Goal: Find specific page/section: Find specific page/section

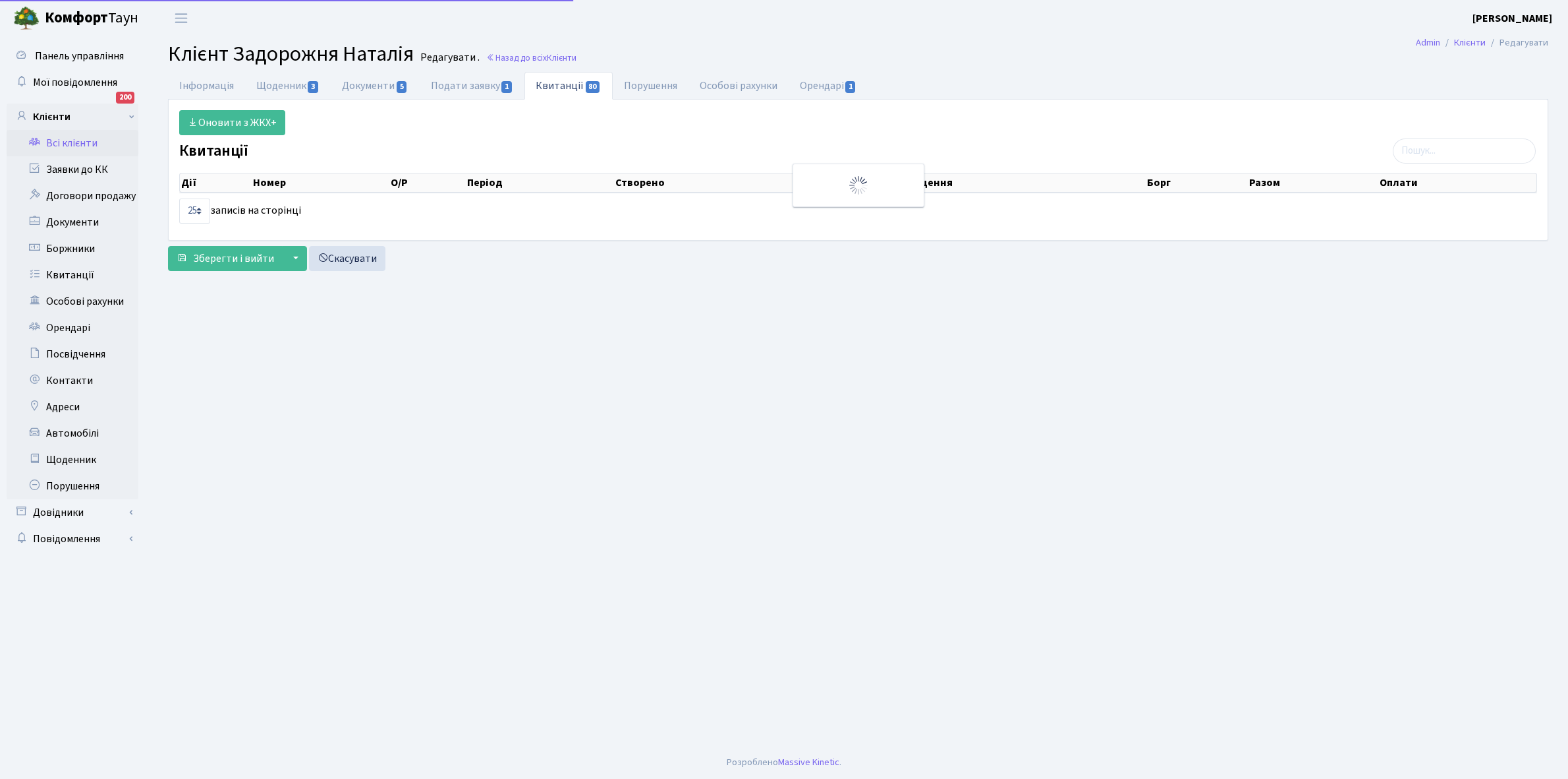
select select "25"
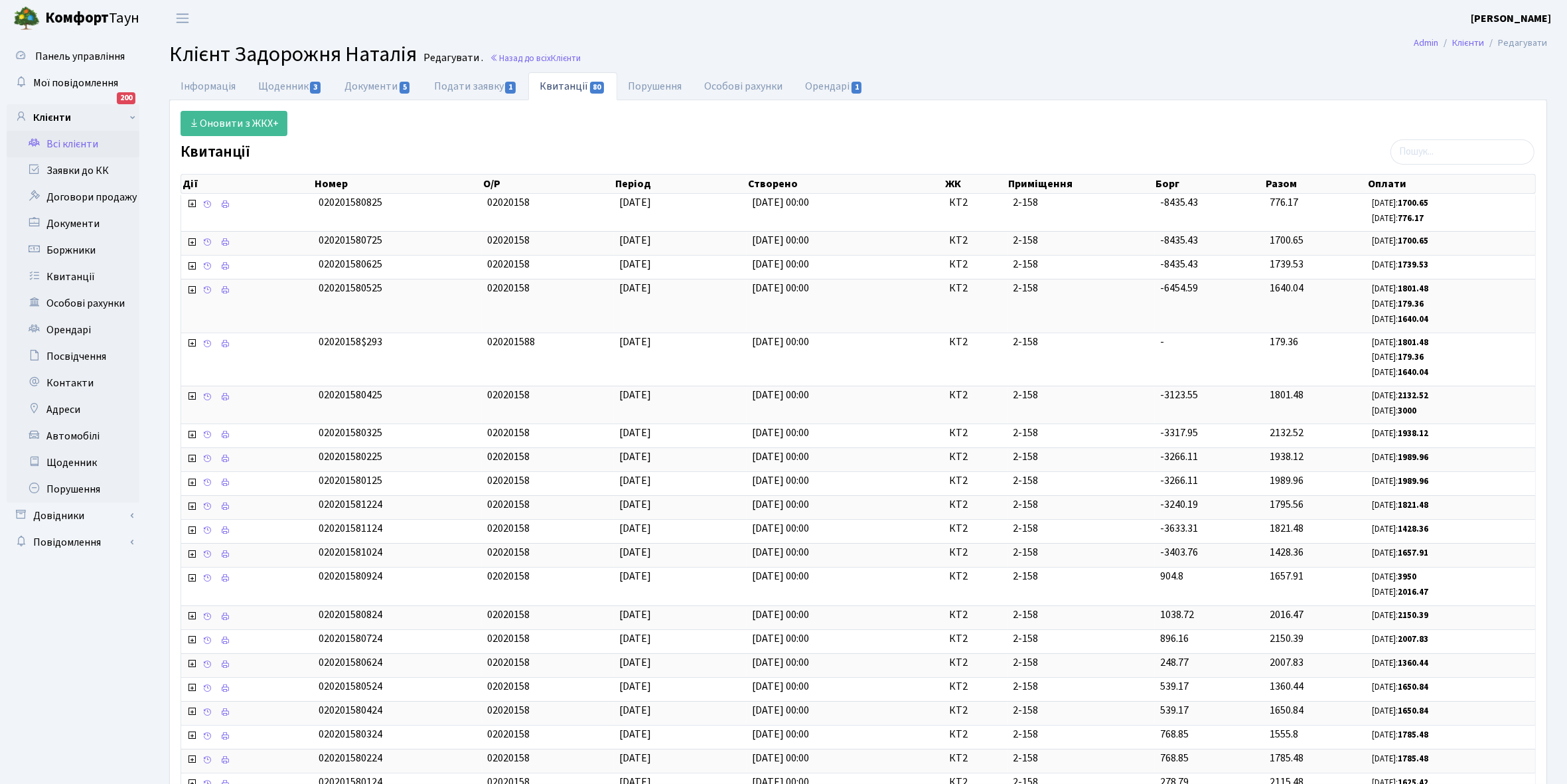
click at [66, 141] on link "Всі клієнти" at bounding box center [73, 144] width 133 height 27
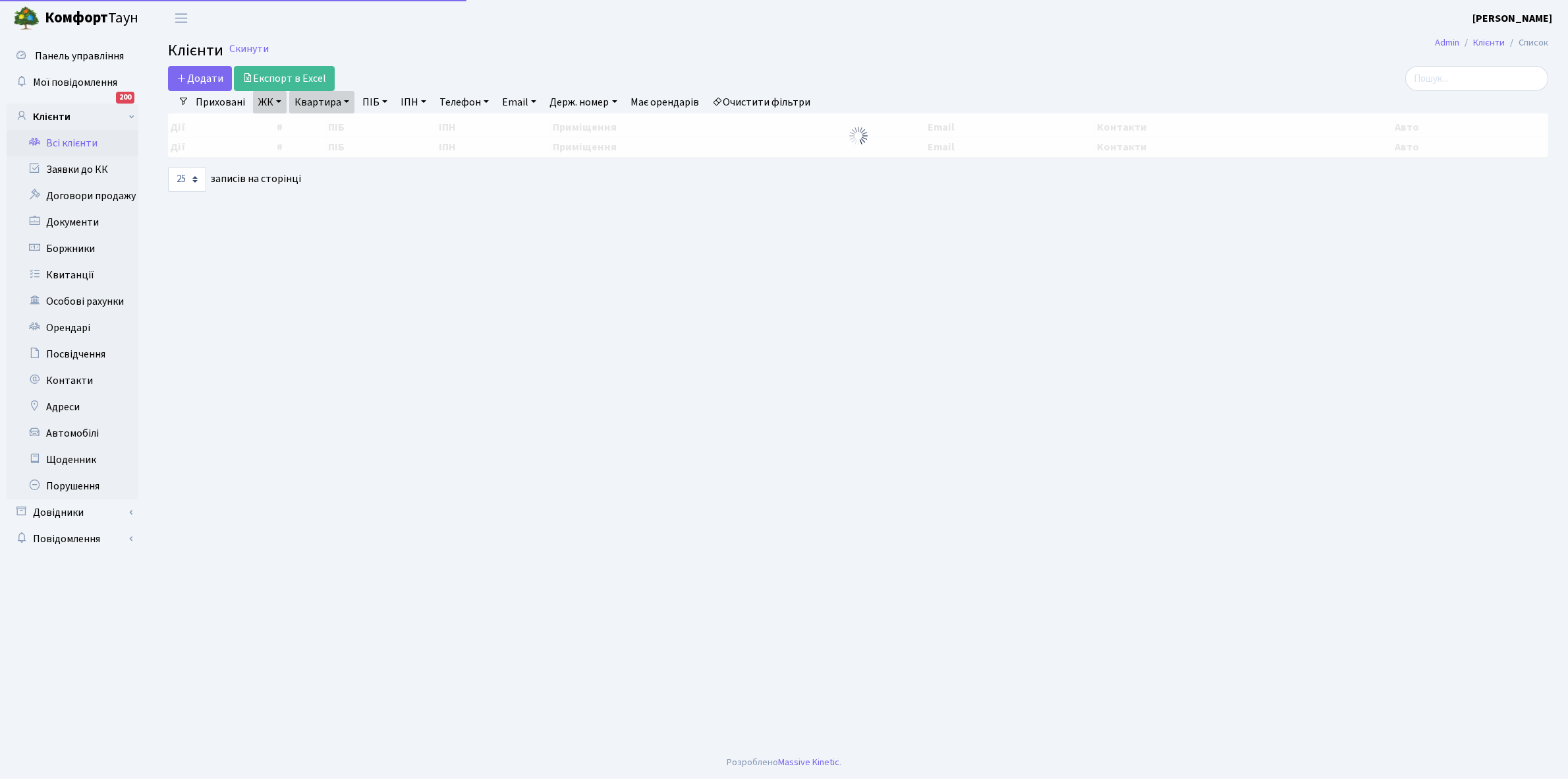
select select "25"
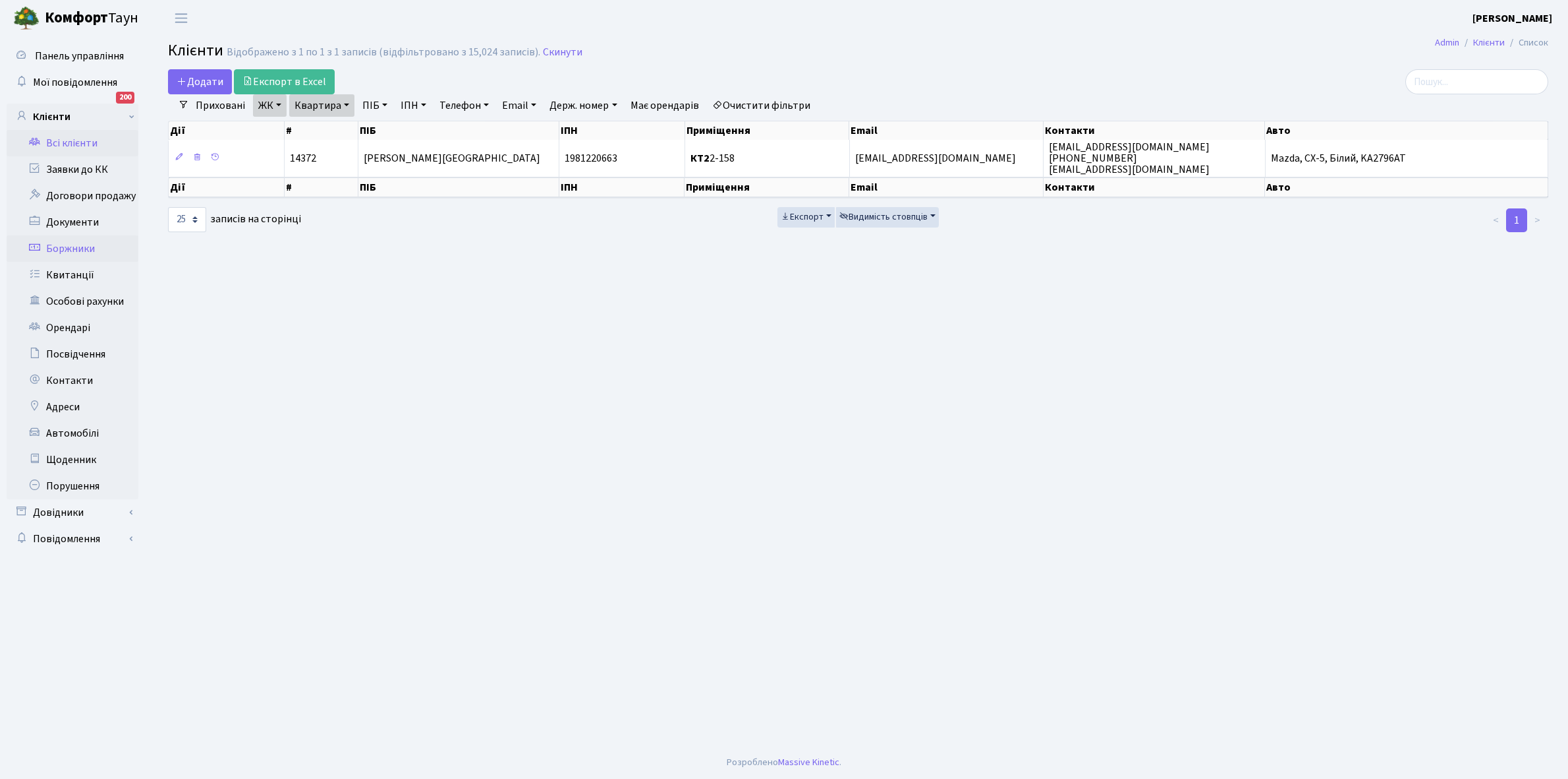
click at [72, 248] on link "Боржники" at bounding box center [72, 248] width 132 height 27
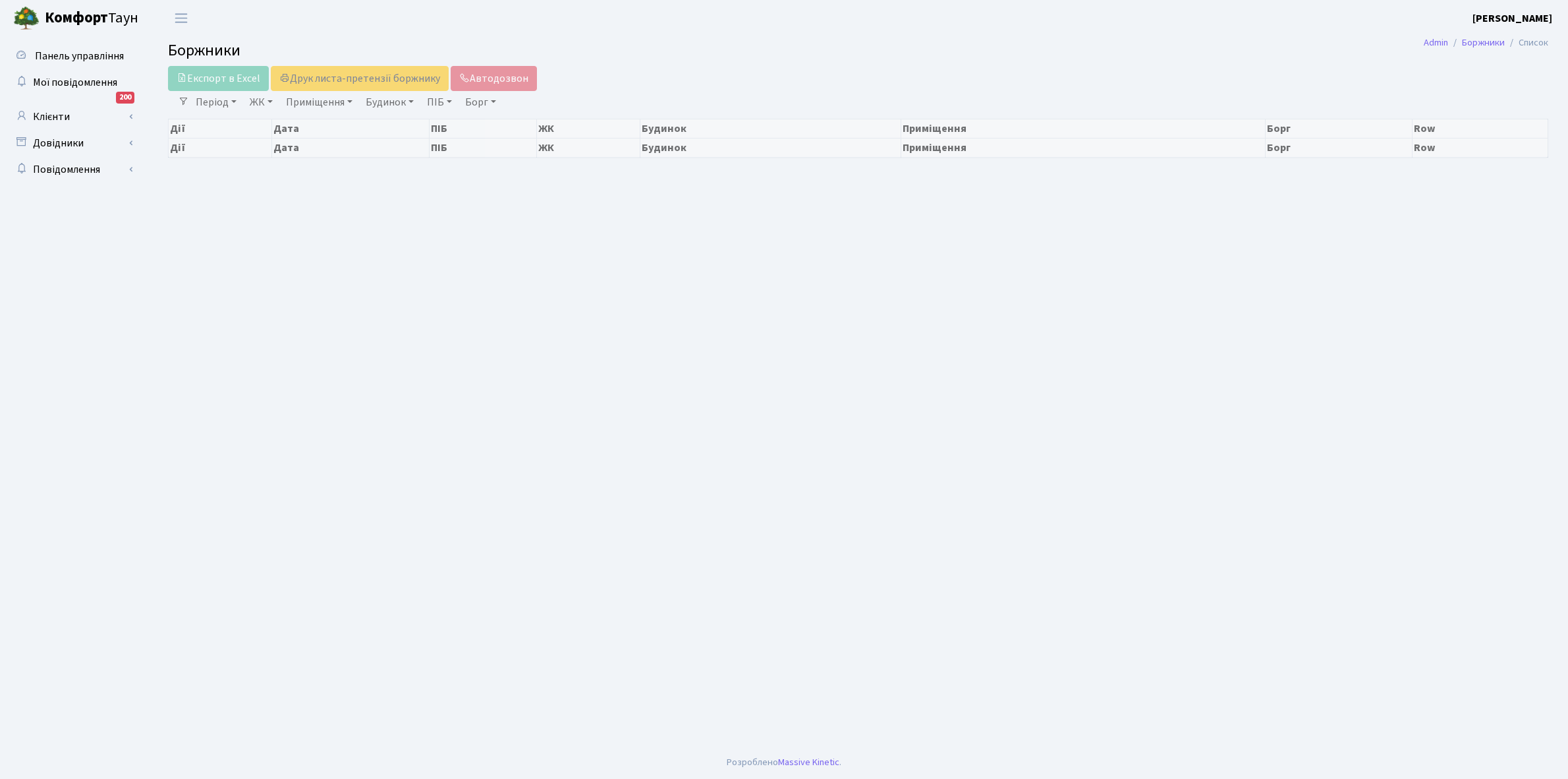
select select "25"
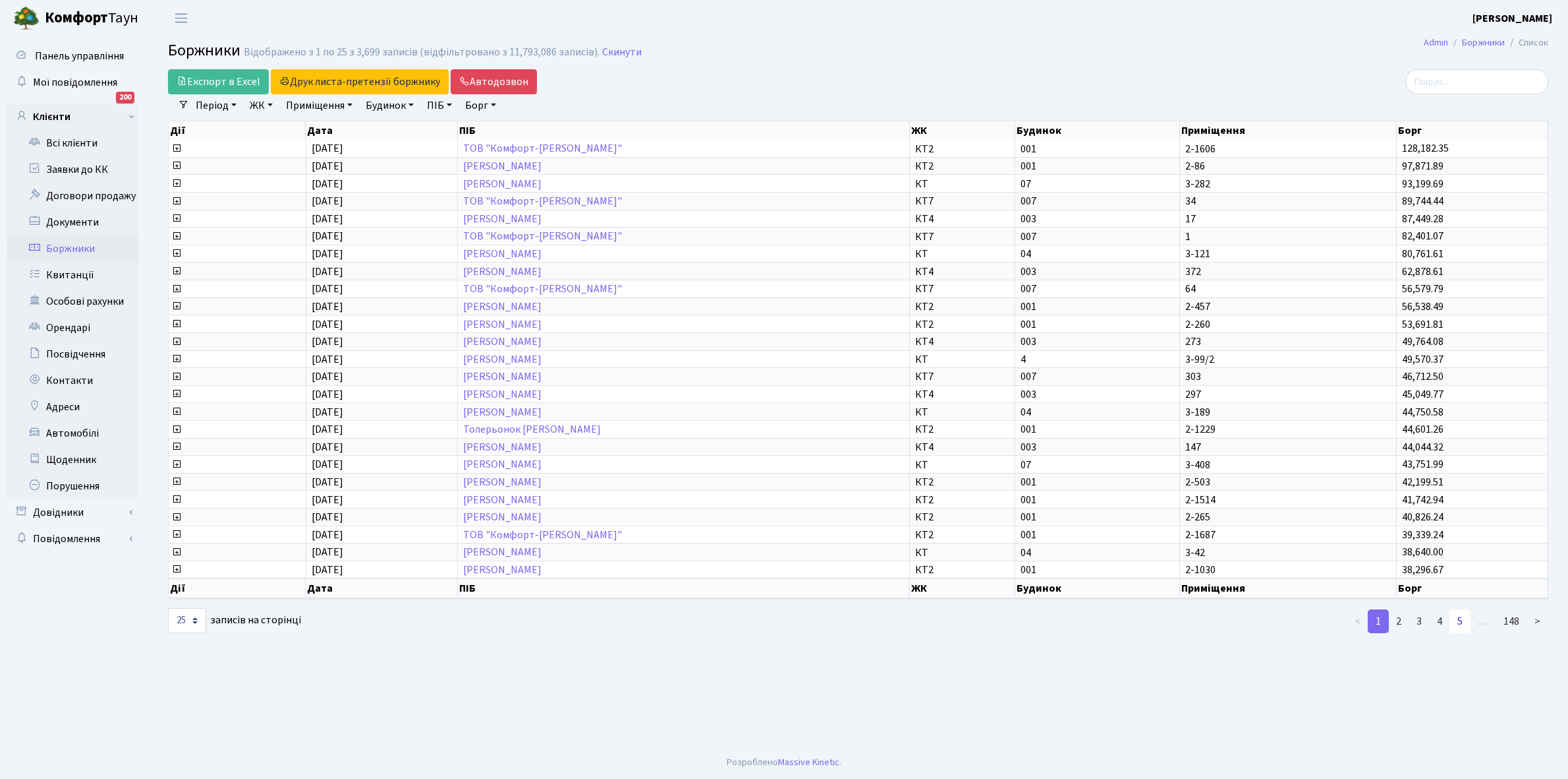
click at [1465, 614] on link "5" at bounding box center [1459, 621] width 21 height 24
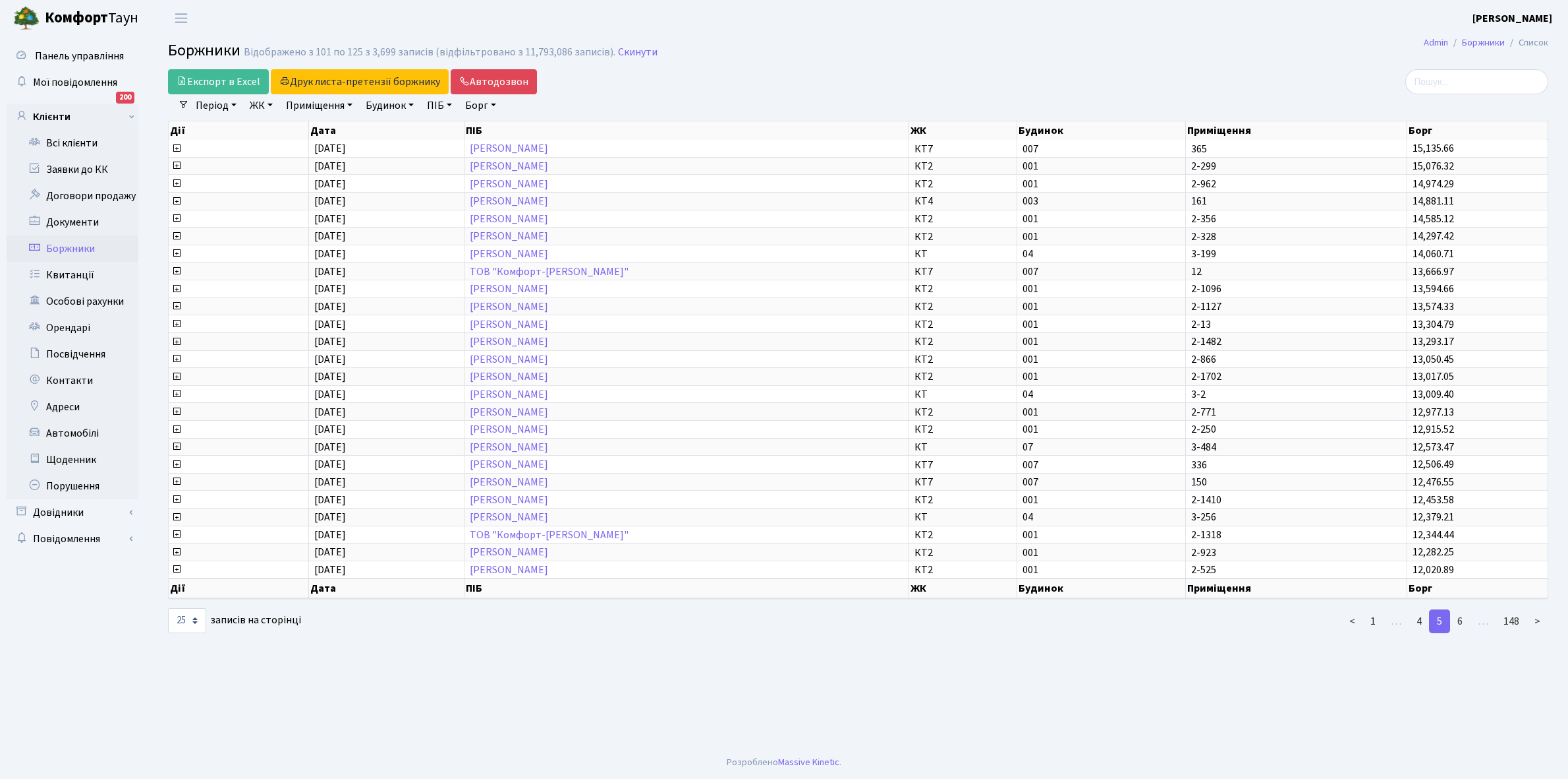
click at [1463, 610] on link "6" at bounding box center [1459, 621] width 21 height 24
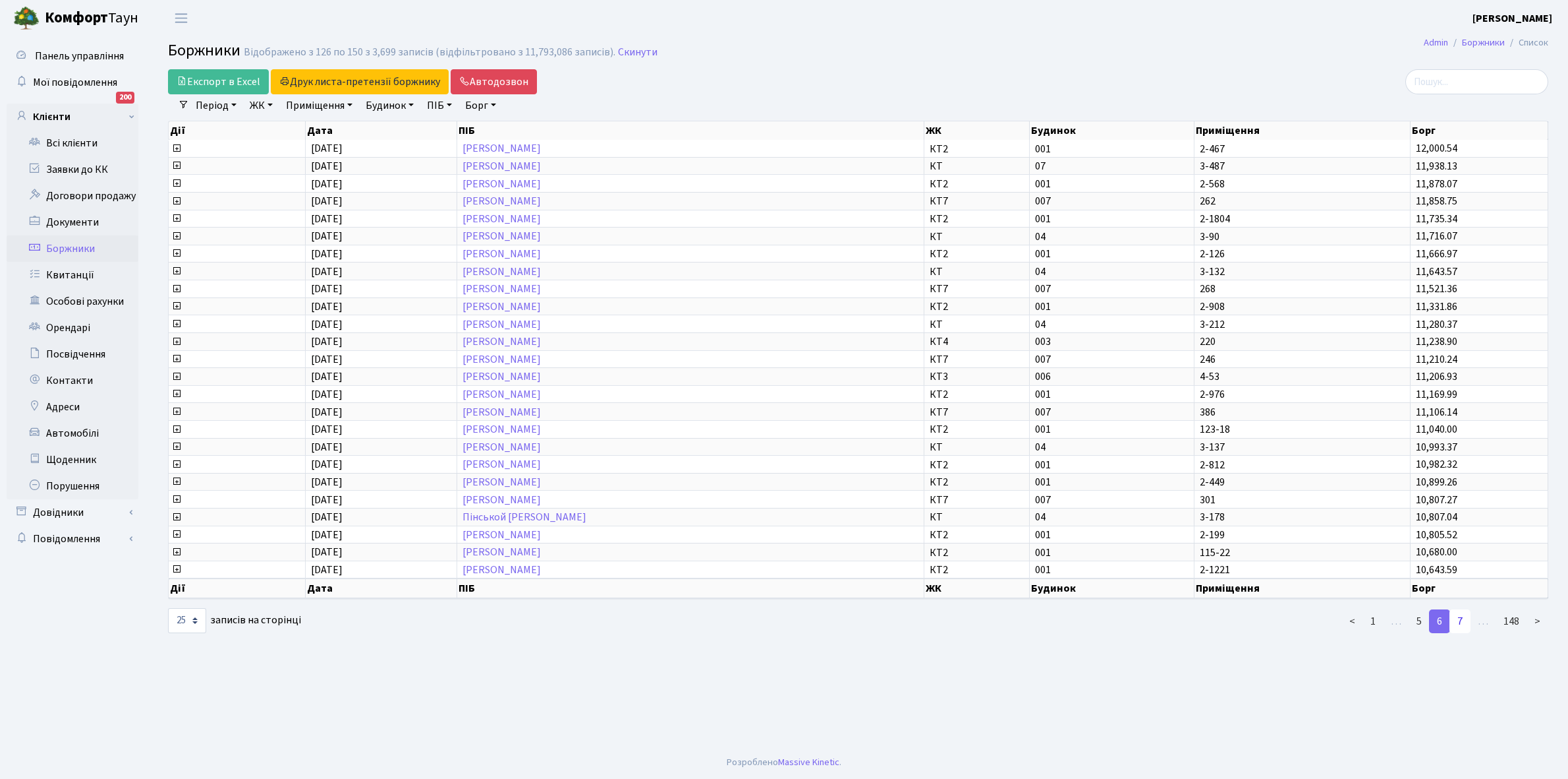
click at [1463, 610] on link "7" at bounding box center [1459, 621] width 21 height 24
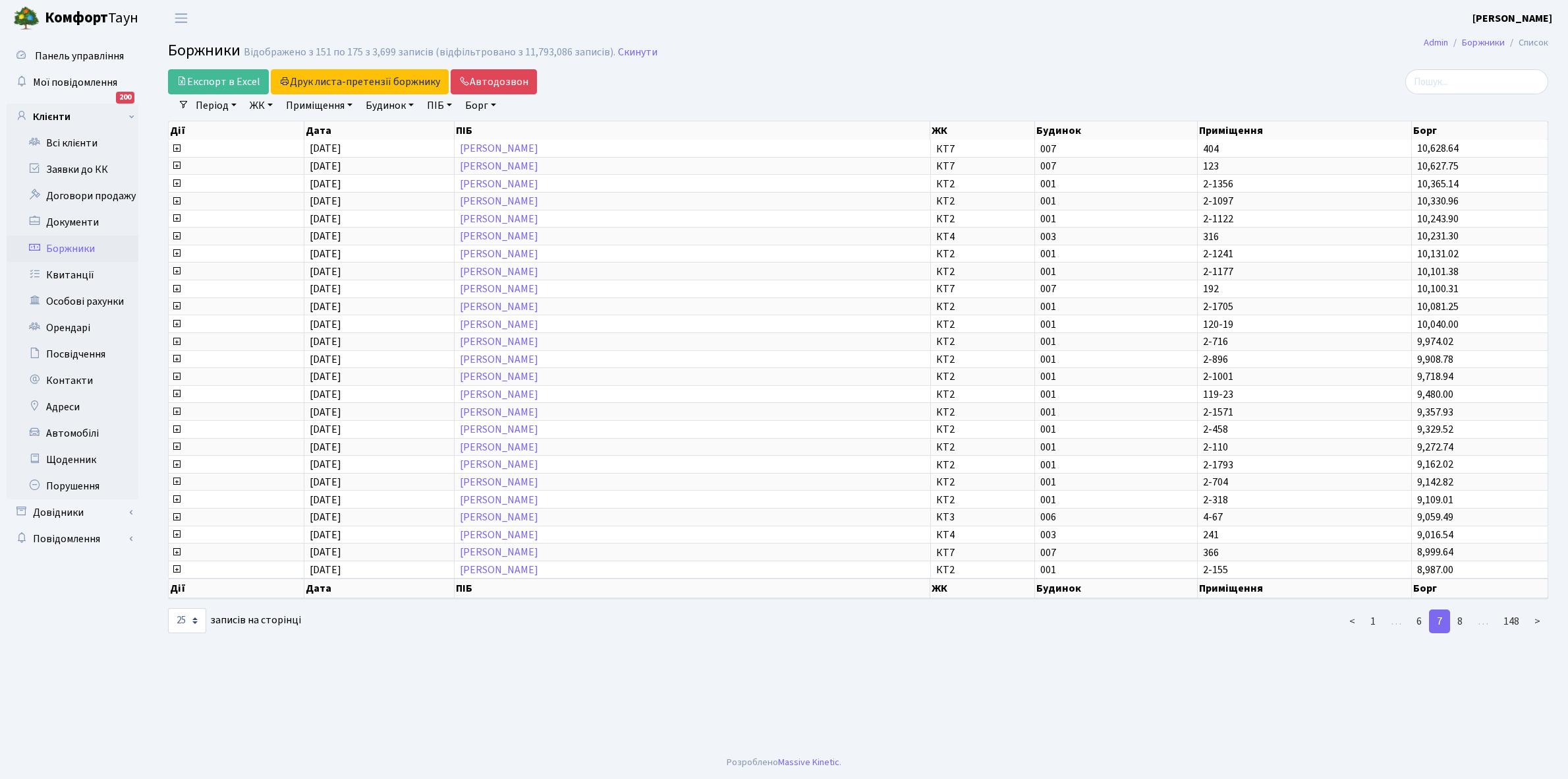
click at [1463, 610] on link "8" at bounding box center [1459, 621] width 21 height 24
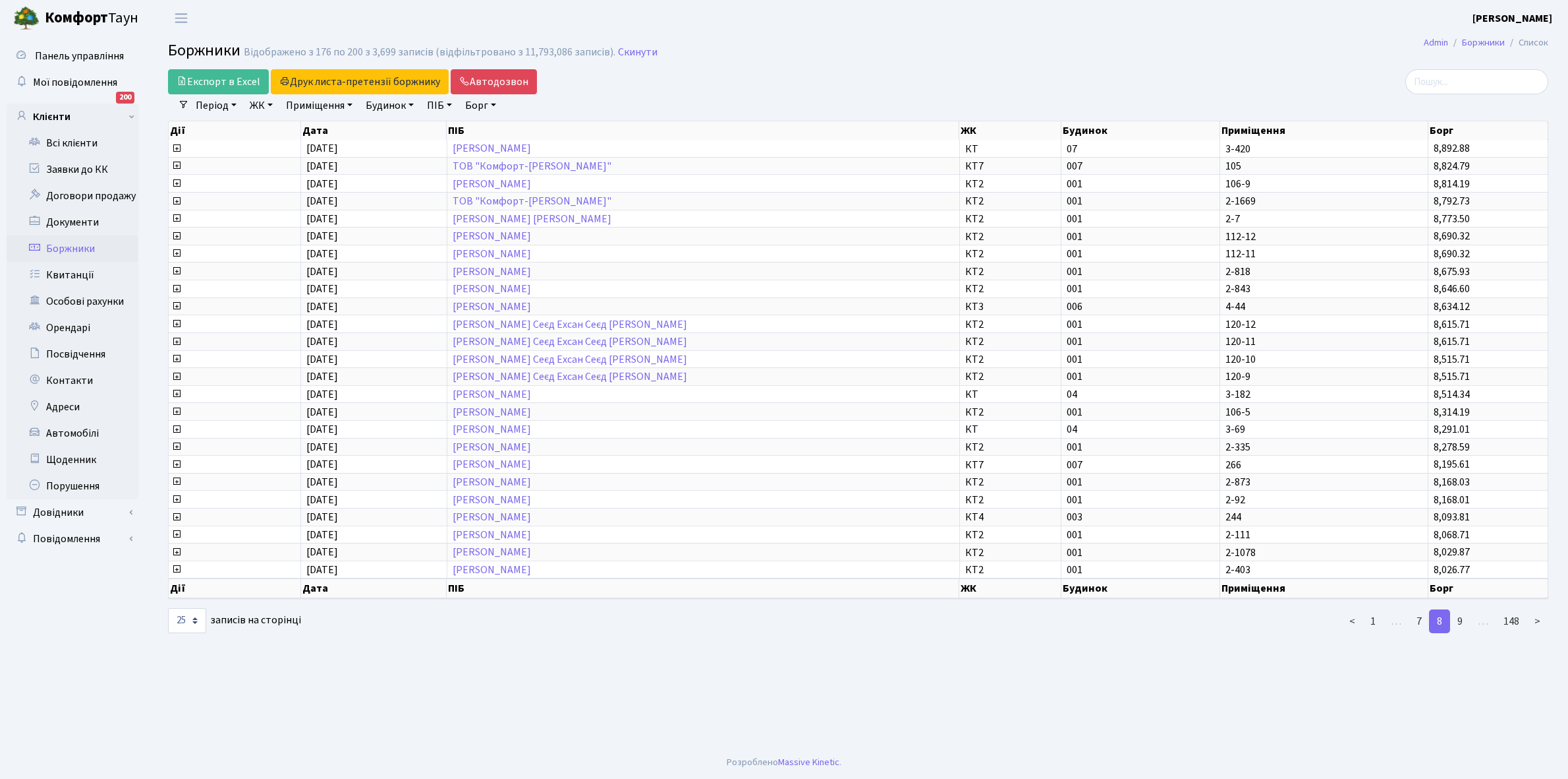
click at [1463, 610] on link "9" at bounding box center [1459, 621] width 21 height 24
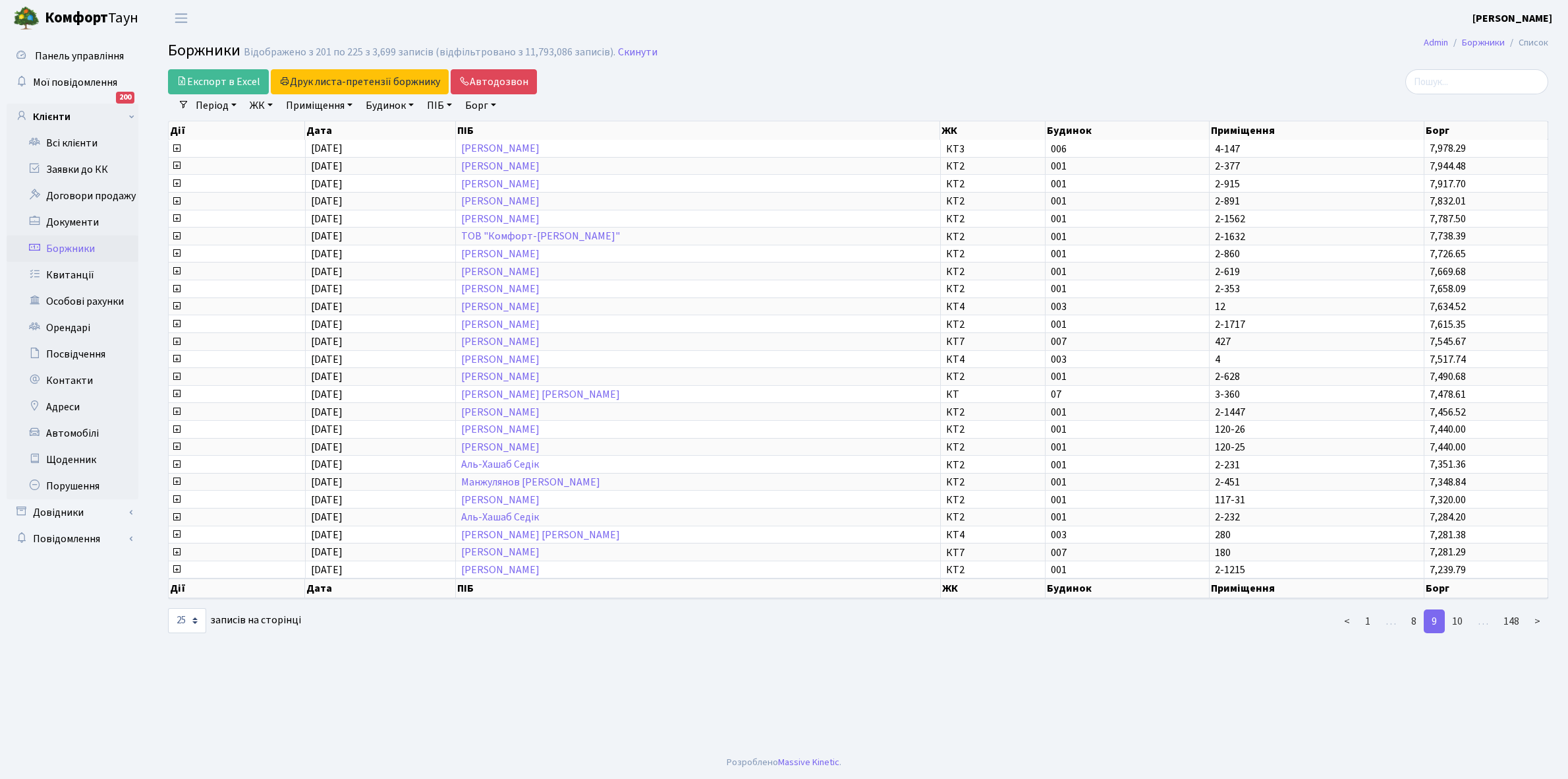
click at [1463, 610] on link "10" at bounding box center [1457, 621] width 26 height 24
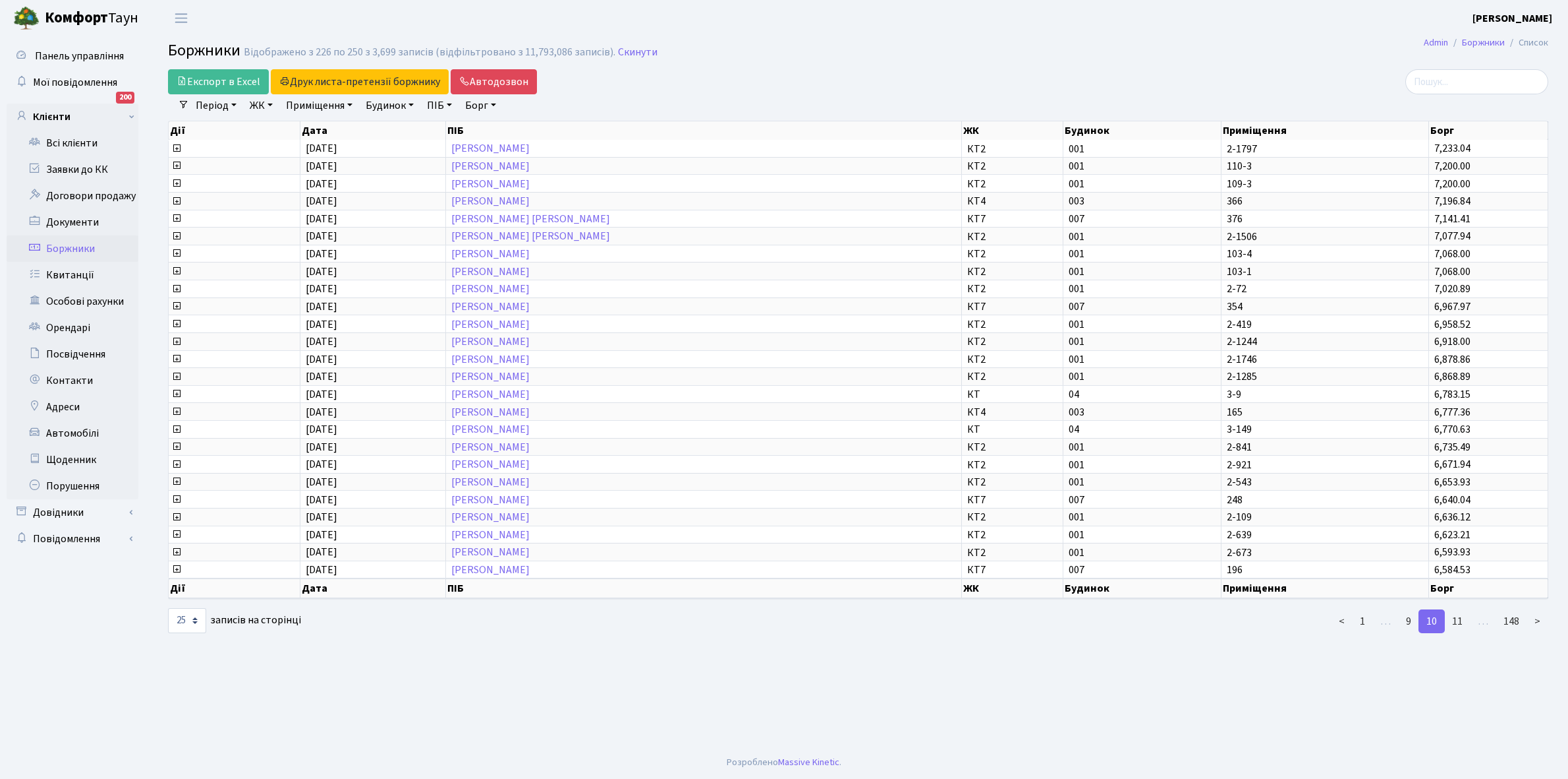
click at [1463, 610] on link "11" at bounding box center [1457, 621] width 26 height 24
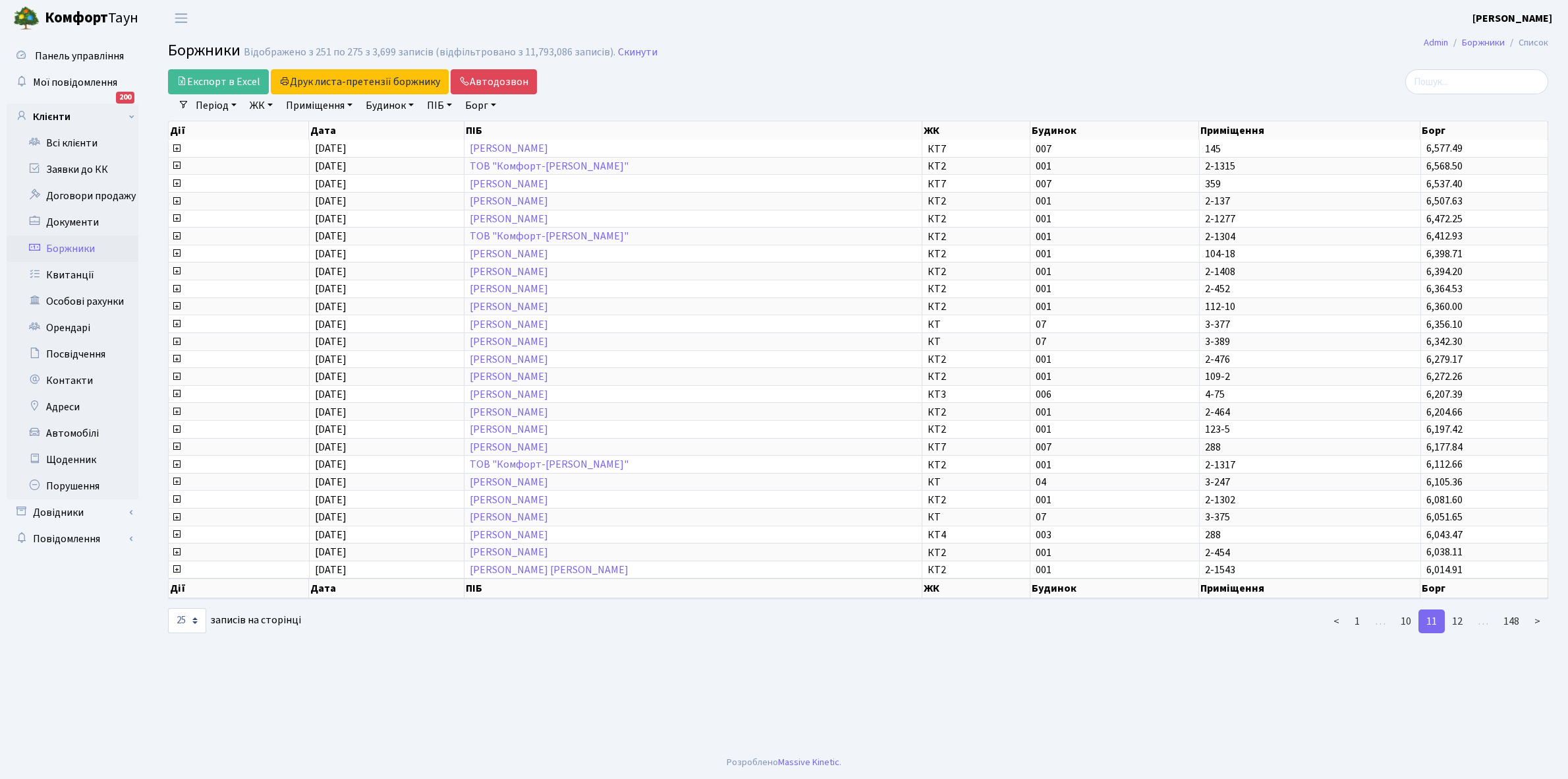
click at [1463, 610] on link "12" at bounding box center [1457, 621] width 26 height 24
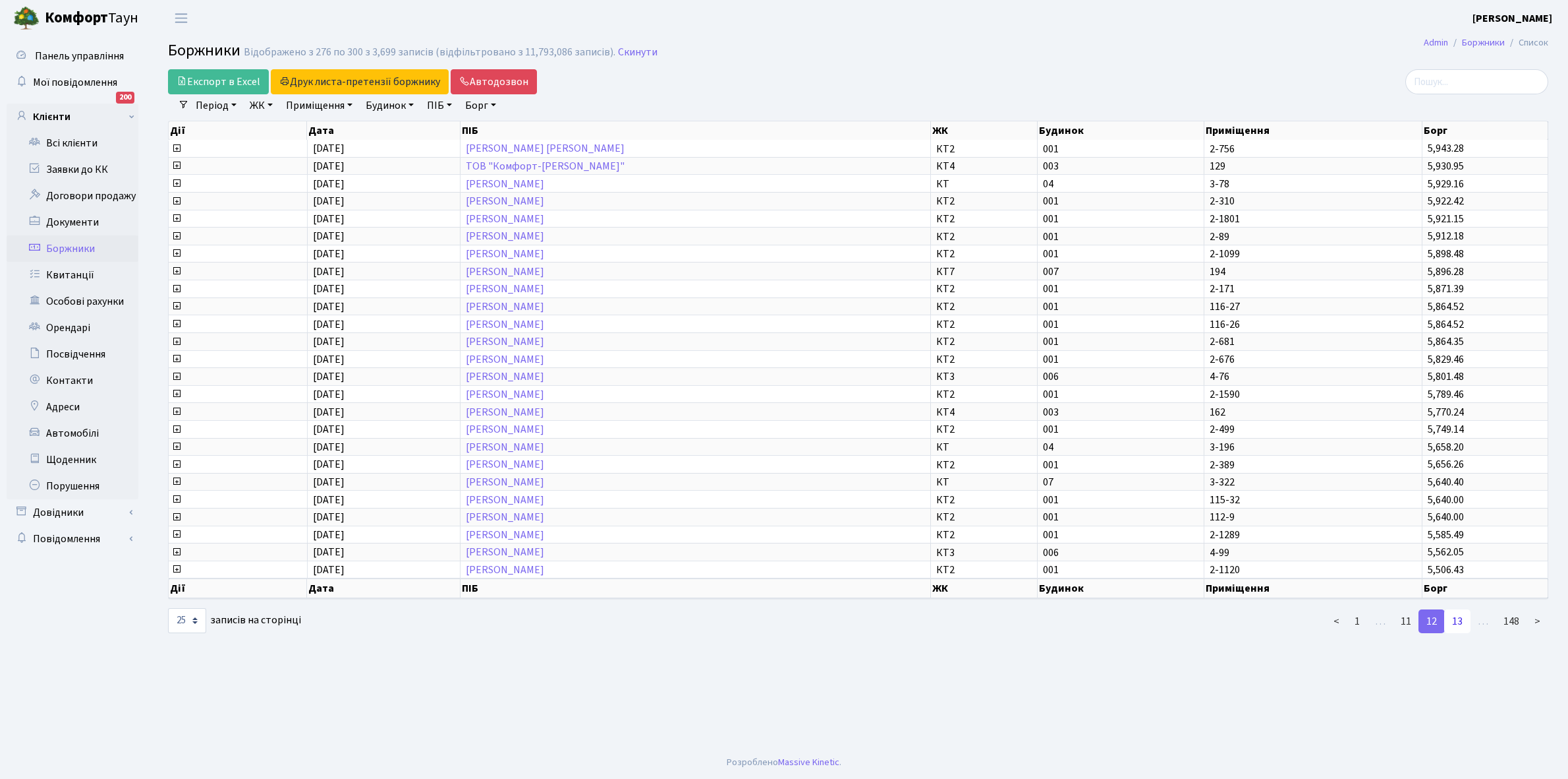
click at [1457, 612] on link "13" at bounding box center [1457, 621] width 26 height 24
click at [1457, 612] on link "14" at bounding box center [1457, 621] width 26 height 24
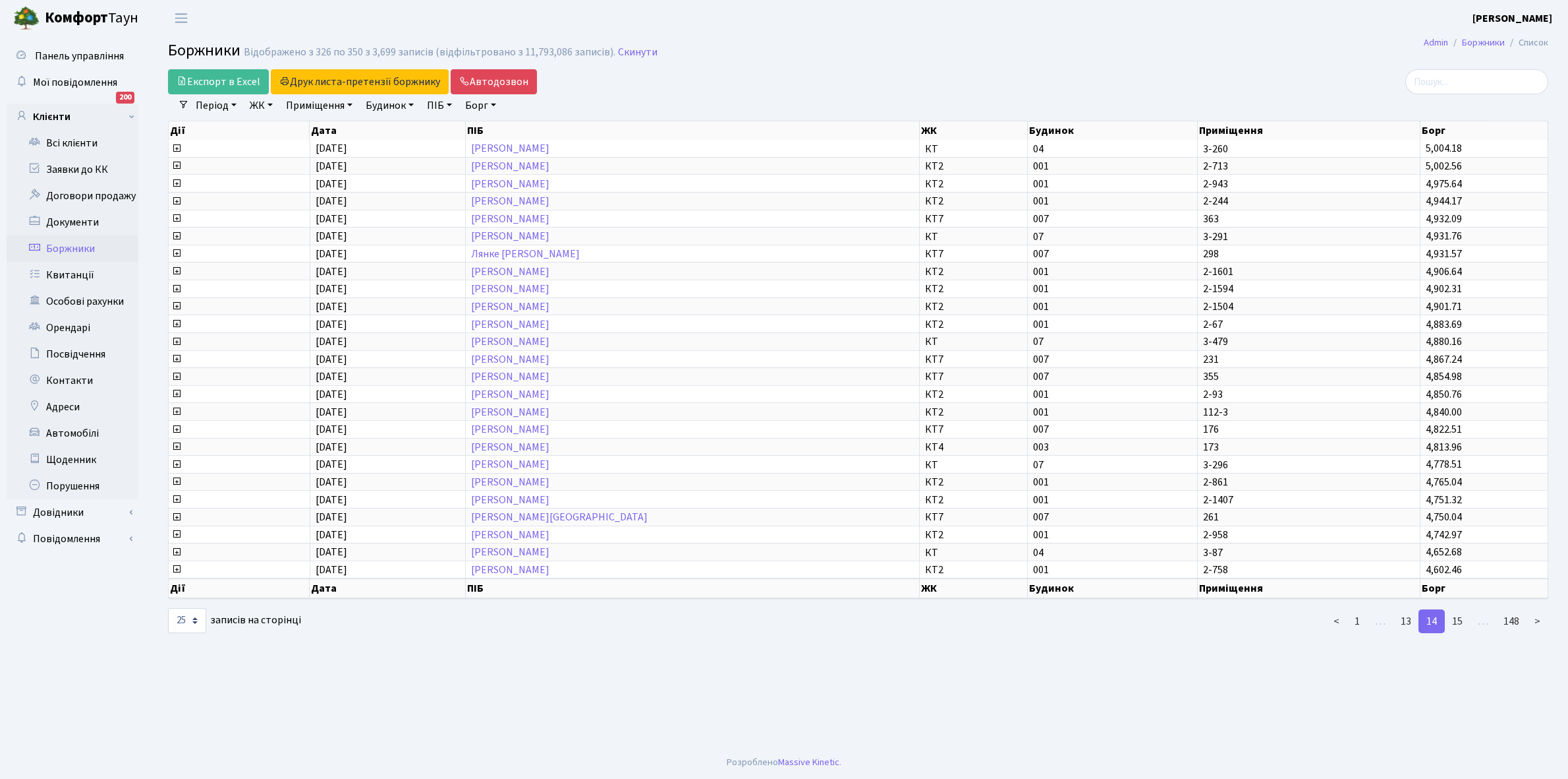
click at [1457, 612] on link "15" at bounding box center [1457, 621] width 26 height 24
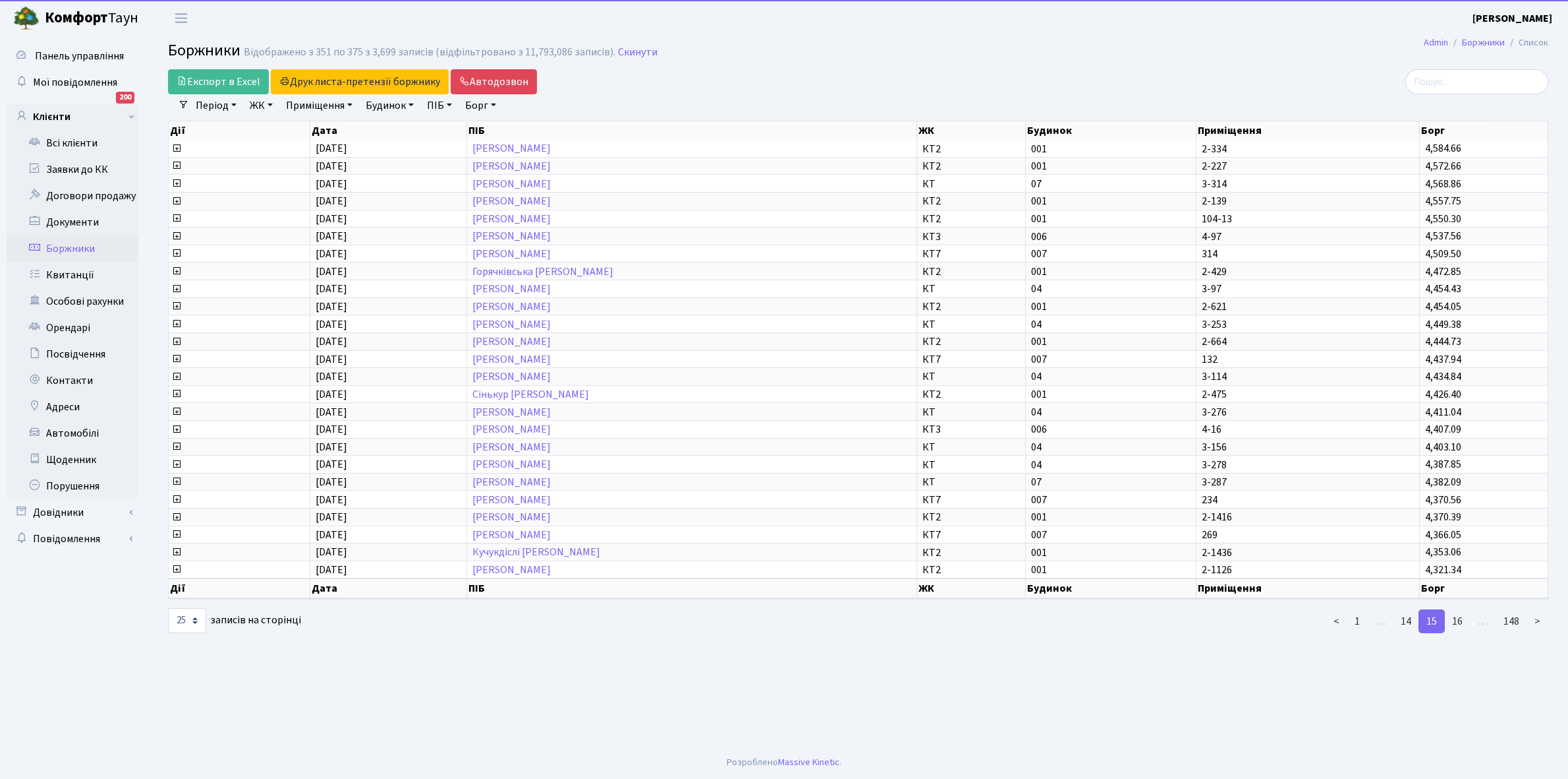
click at [1457, 612] on link "16" at bounding box center [1457, 621] width 26 height 24
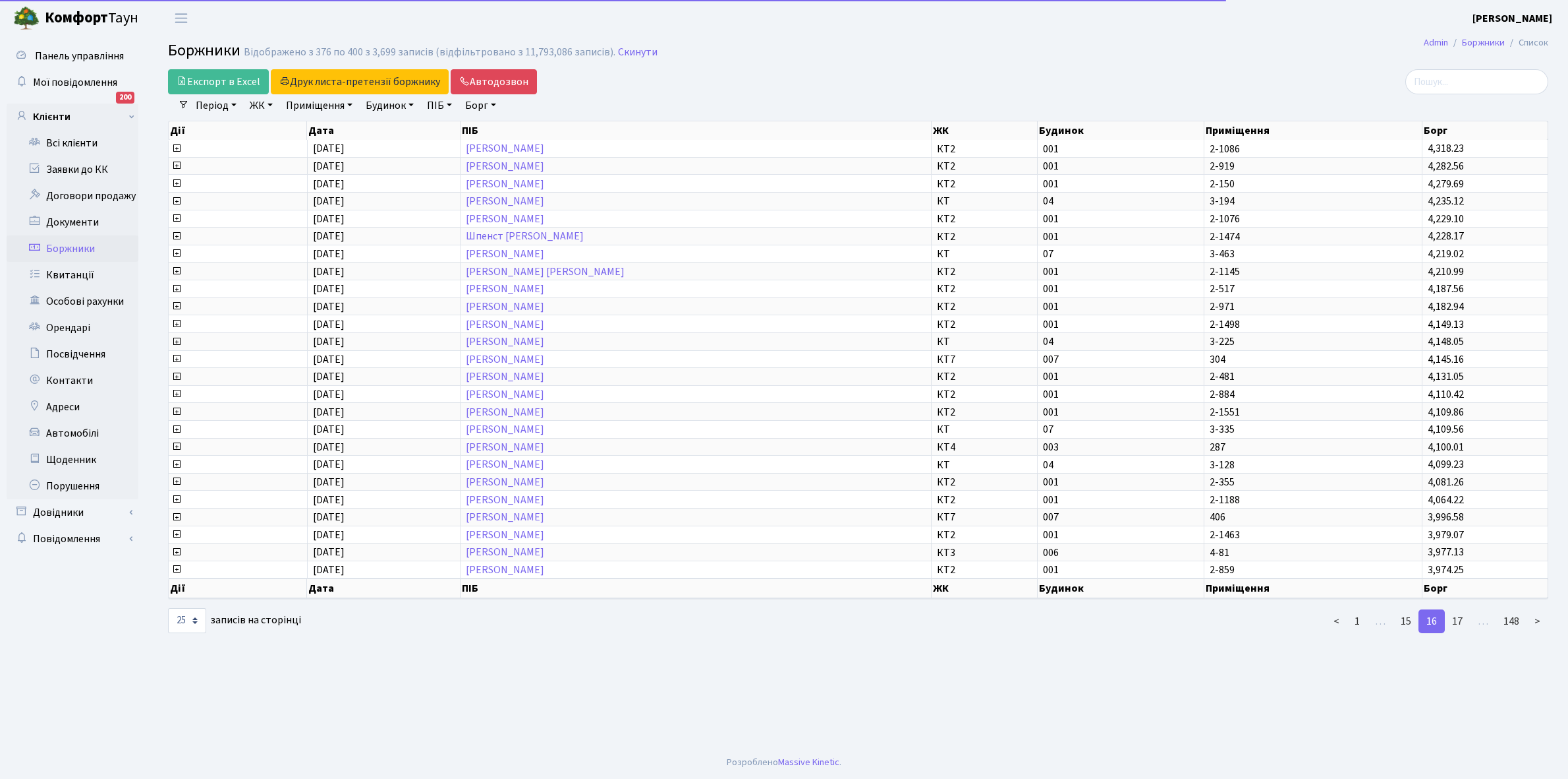
click at [1457, 612] on link "17" at bounding box center [1457, 621] width 26 height 24
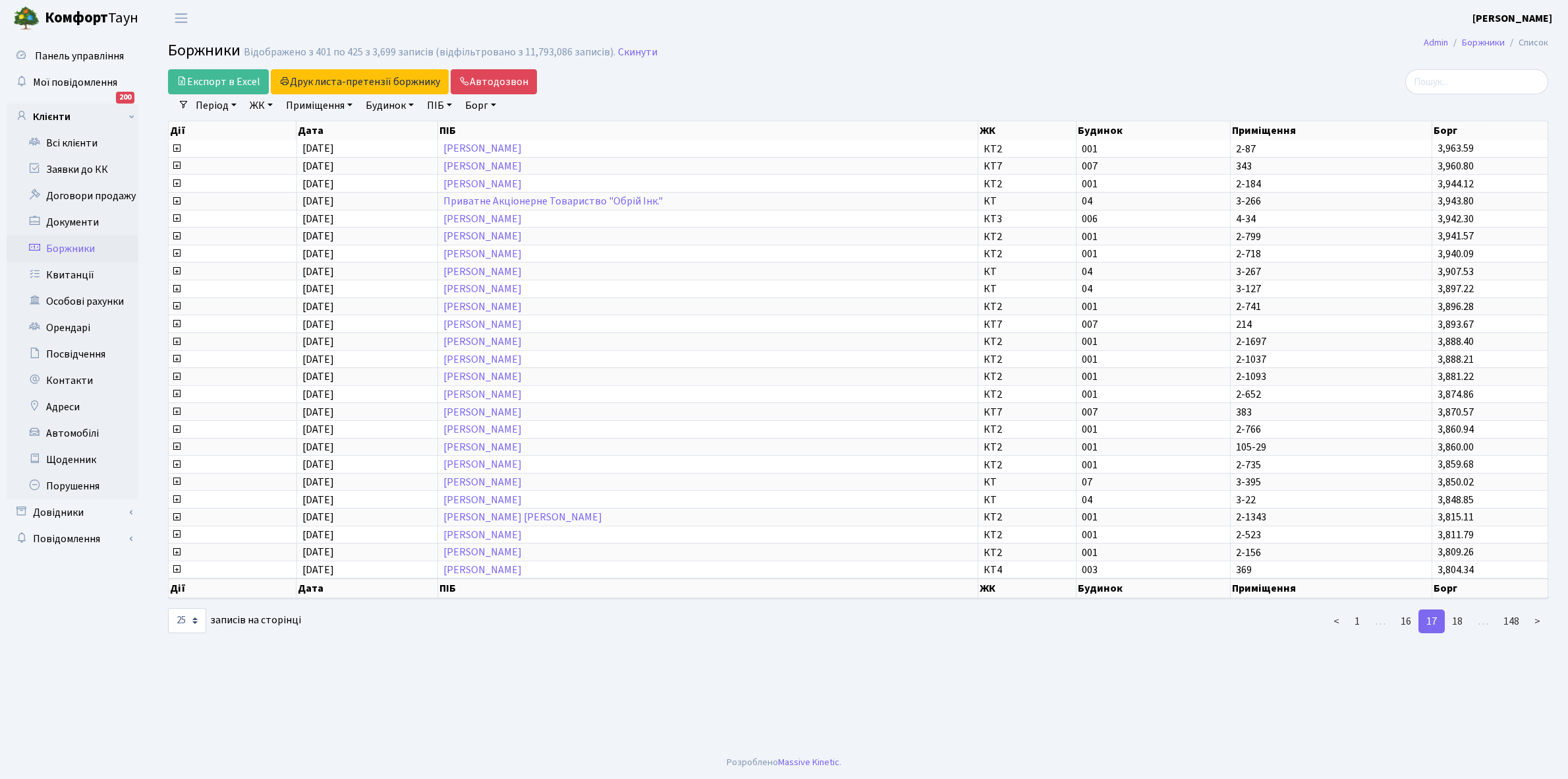
click at [1457, 612] on link "18" at bounding box center [1457, 621] width 26 height 24
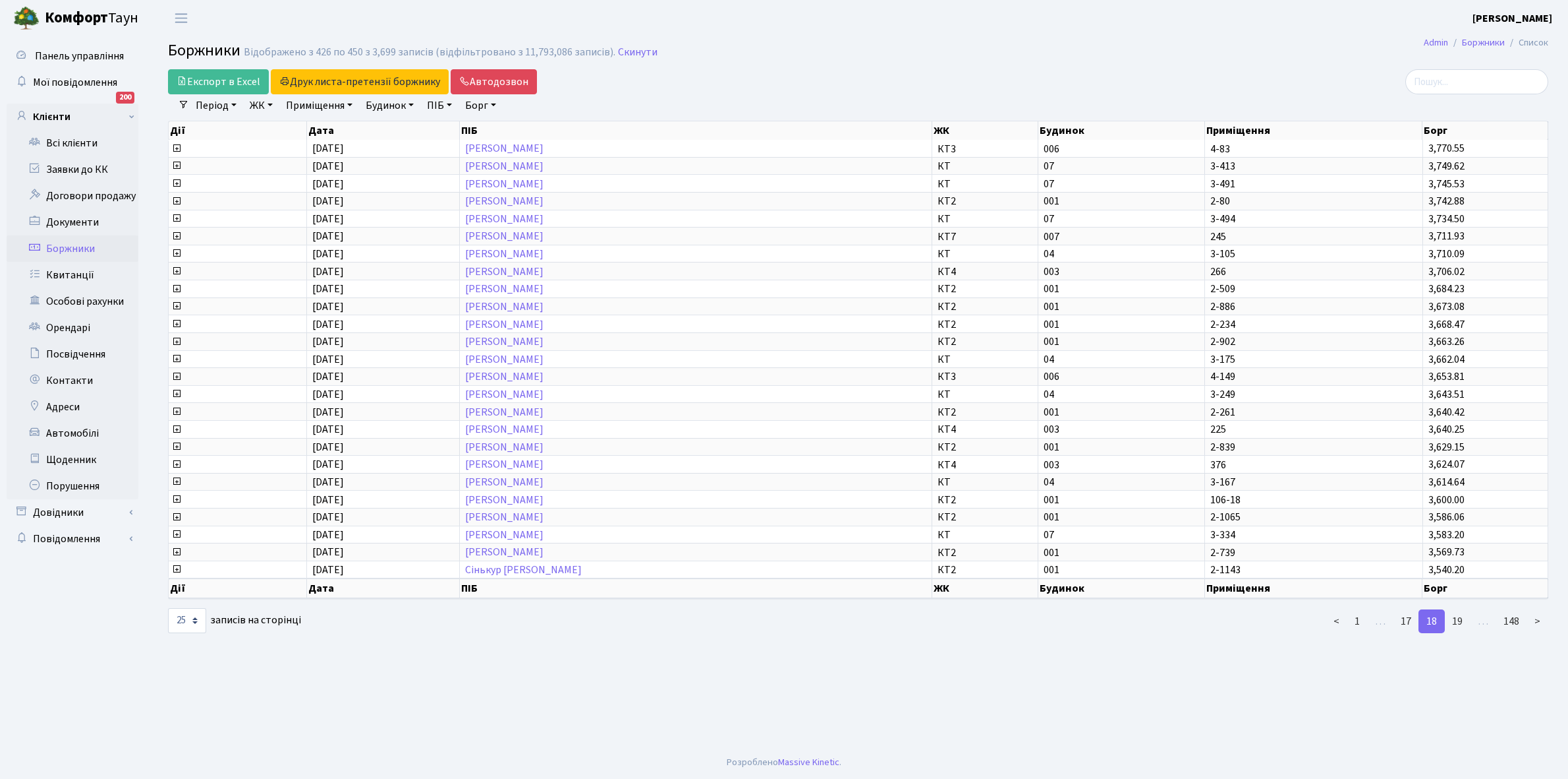
click at [1457, 612] on link "19" at bounding box center [1457, 621] width 26 height 24
click at [1457, 612] on link "20" at bounding box center [1457, 621] width 26 height 24
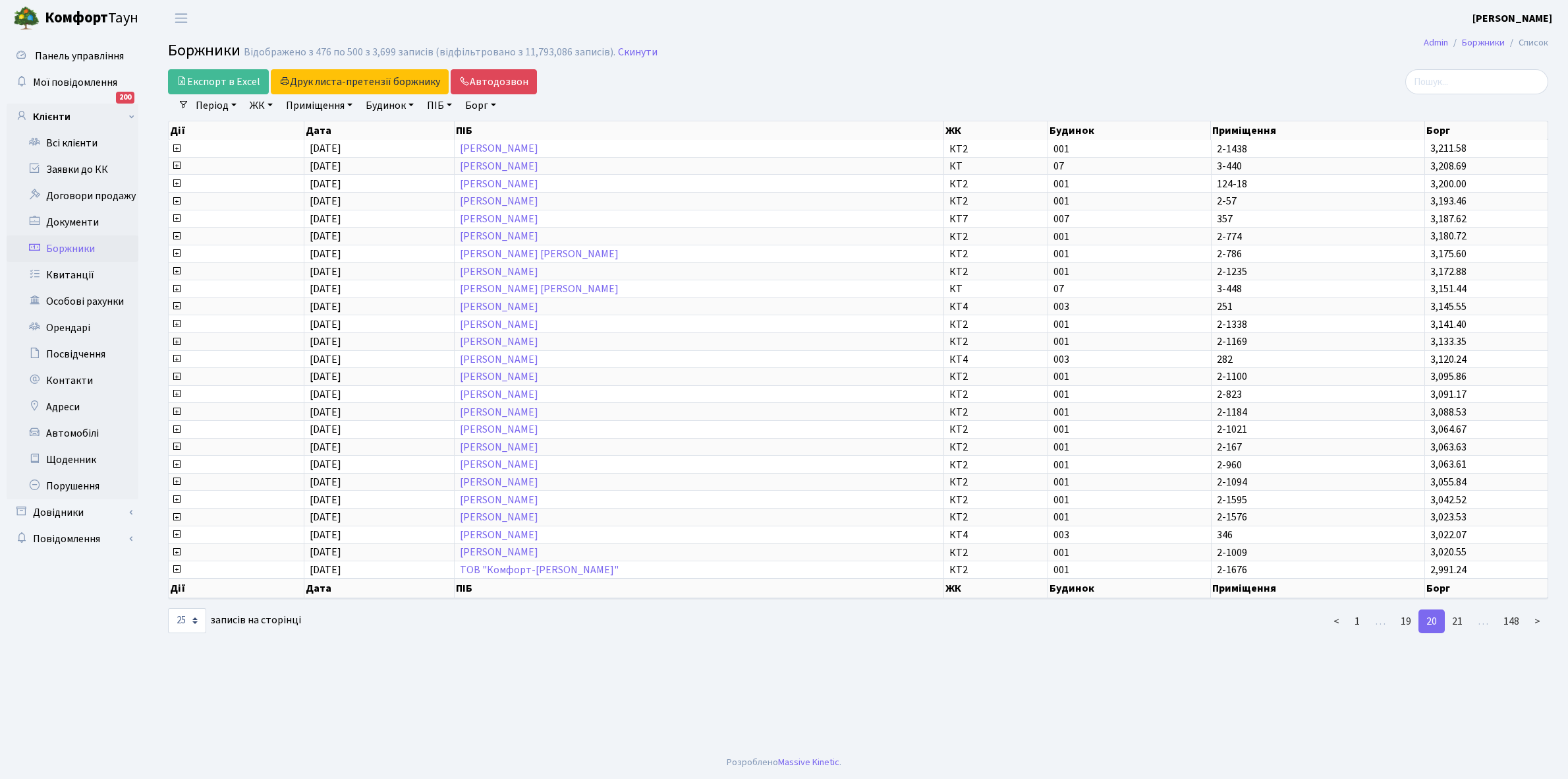
click at [1457, 612] on link "21" at bounding box center [1457, 621] width 26 height 24
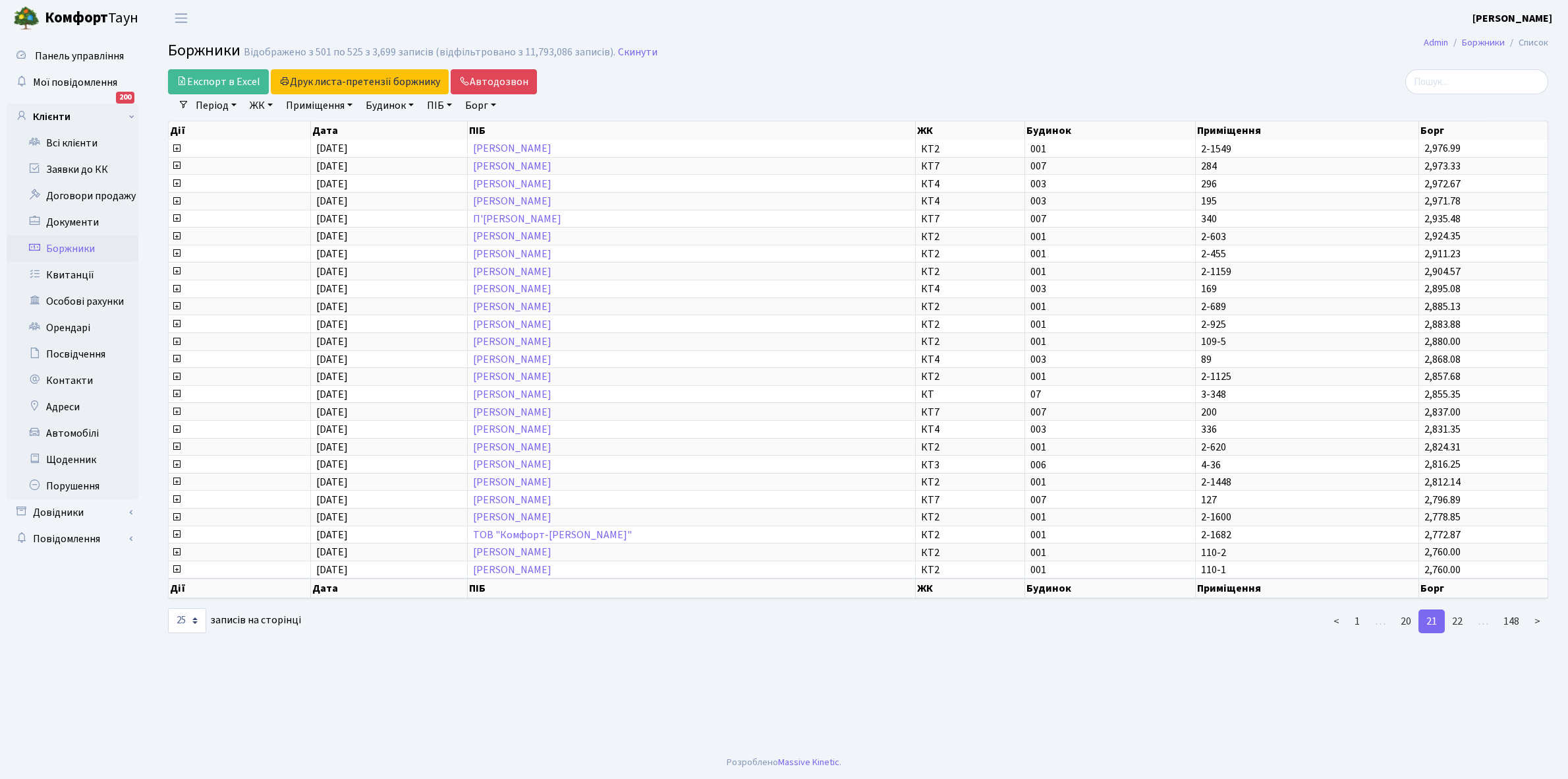
click at [1457, 612] on link "22" at bounding box center [1457, 621] width 26 height 24
